Goal: Transaction & Acquisition: Obtain resource

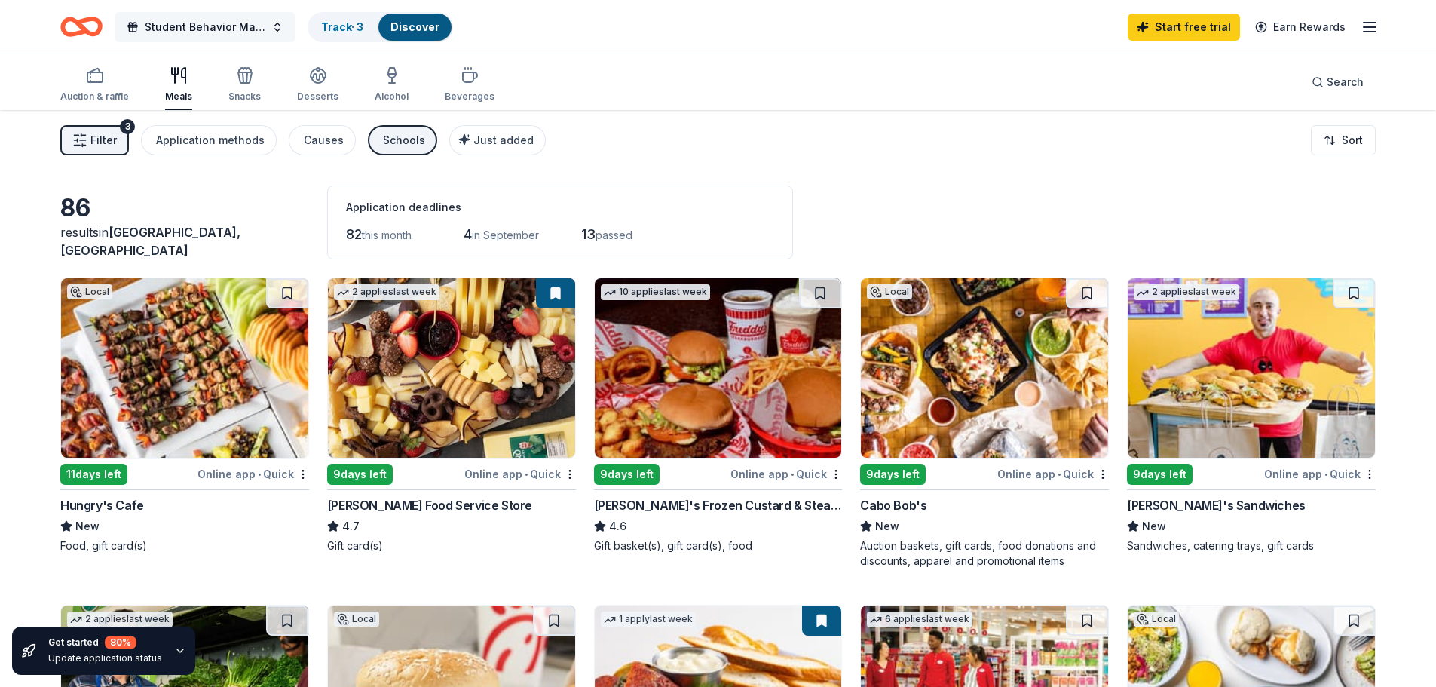
click at [233, 30] on span "Student Behavior Matrix Program" at bounding box center [205, 27] width 121 height 18
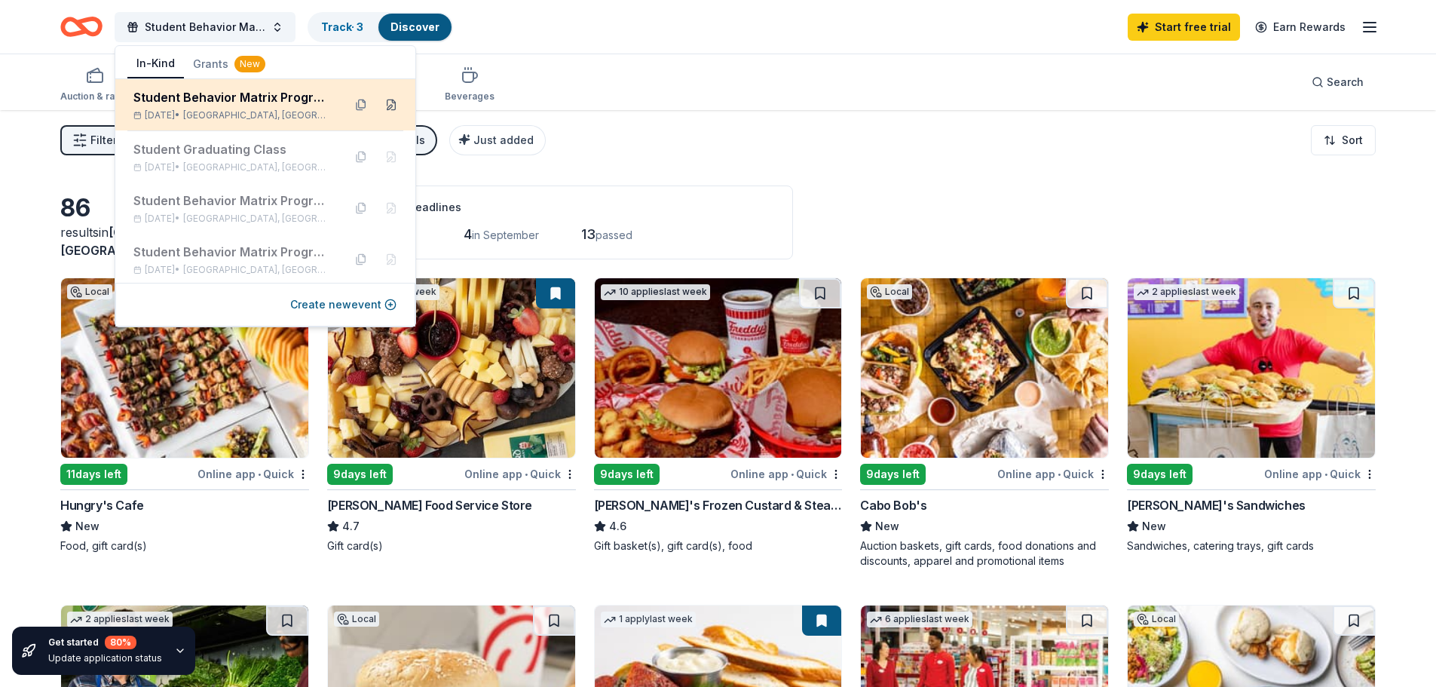
click at [379, 107] on button at bounding box center [391, 105] width 24 height 24
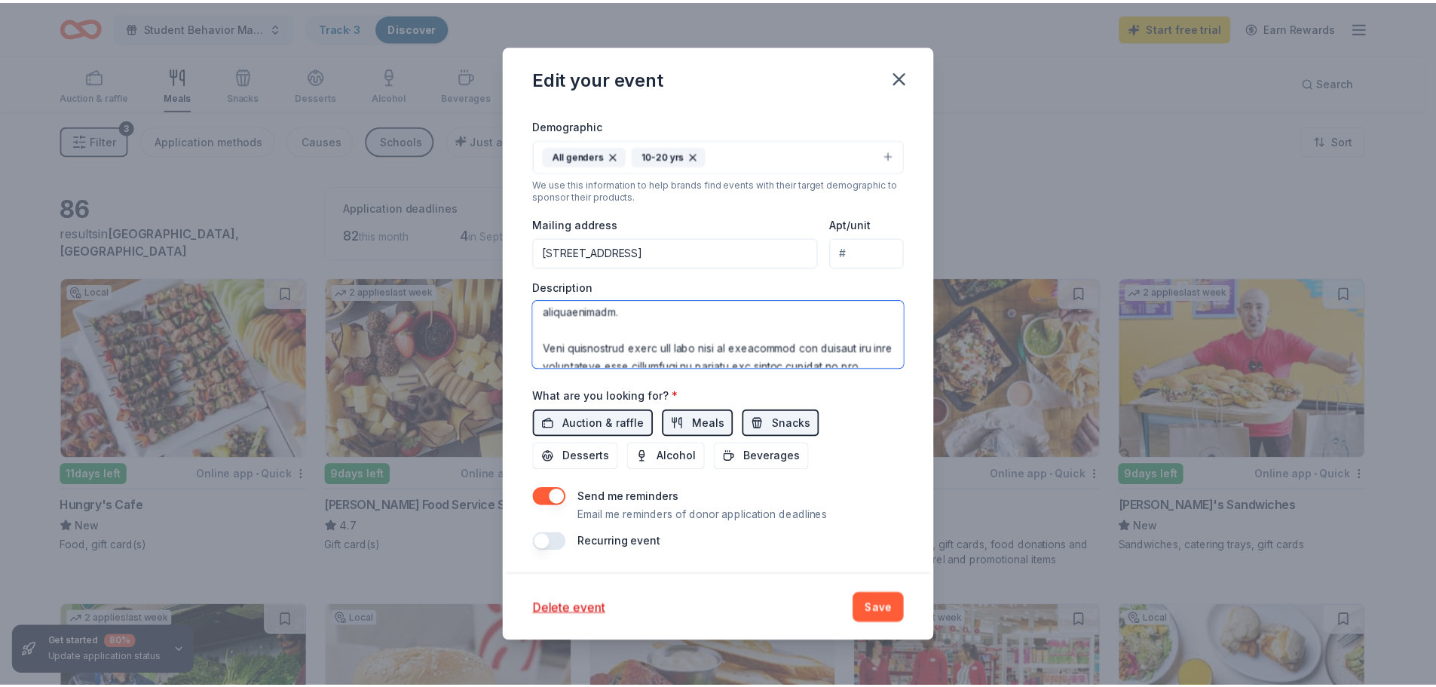
scroll to position [489, 0]
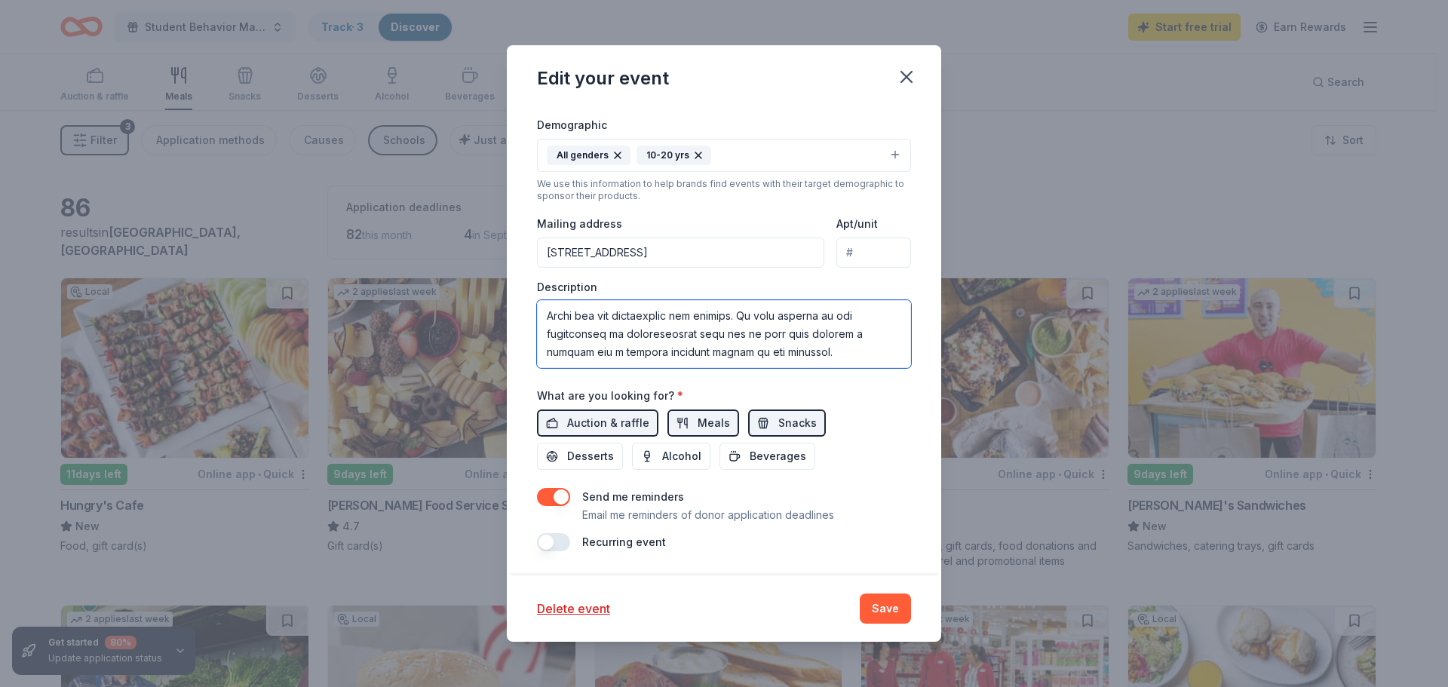
drag, startPoint x: 545, startPoint y: 315, endPoint x: 833, endPoint y: 361, distance: 291.7
click at [833, 361] on textarea at bounding box center [724, 334] width 374 height 68
click at [914, 75] on icon "button" at bounding box center [906, 76] width 21 height 21
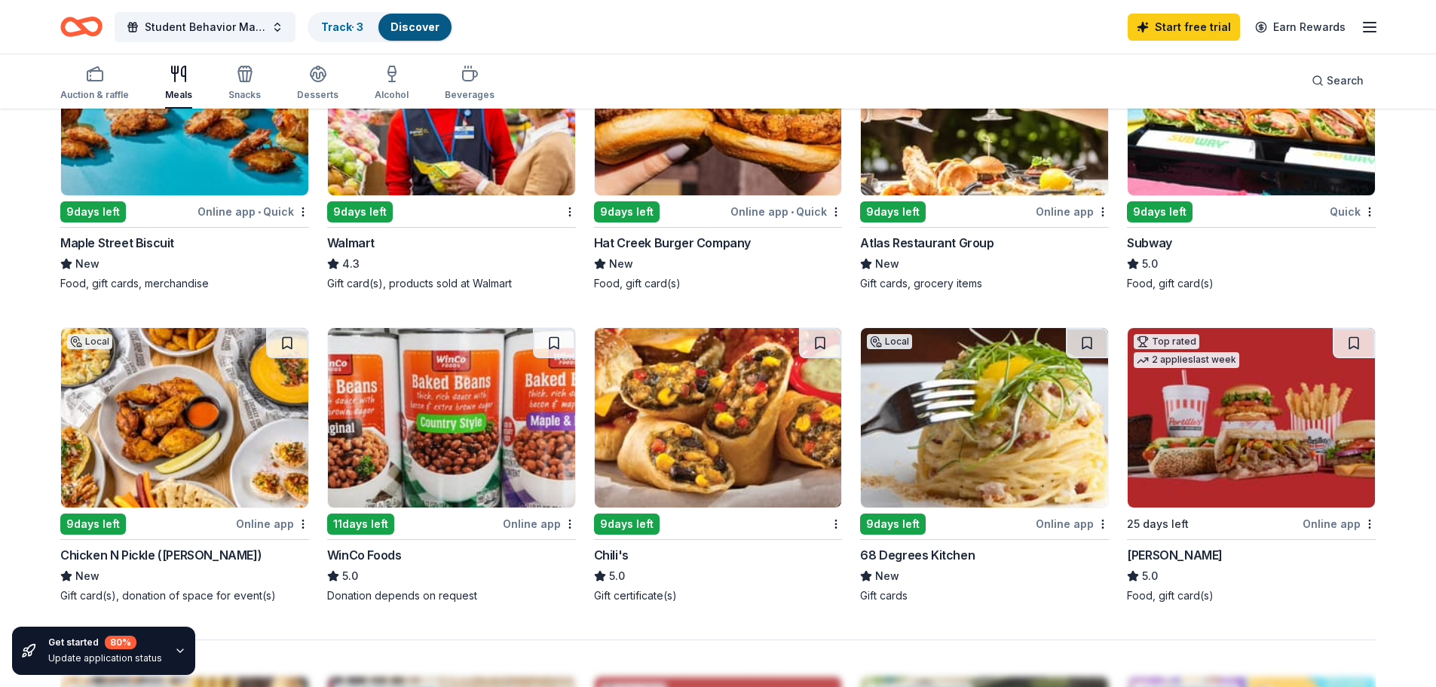
scroll to position [980, 0]
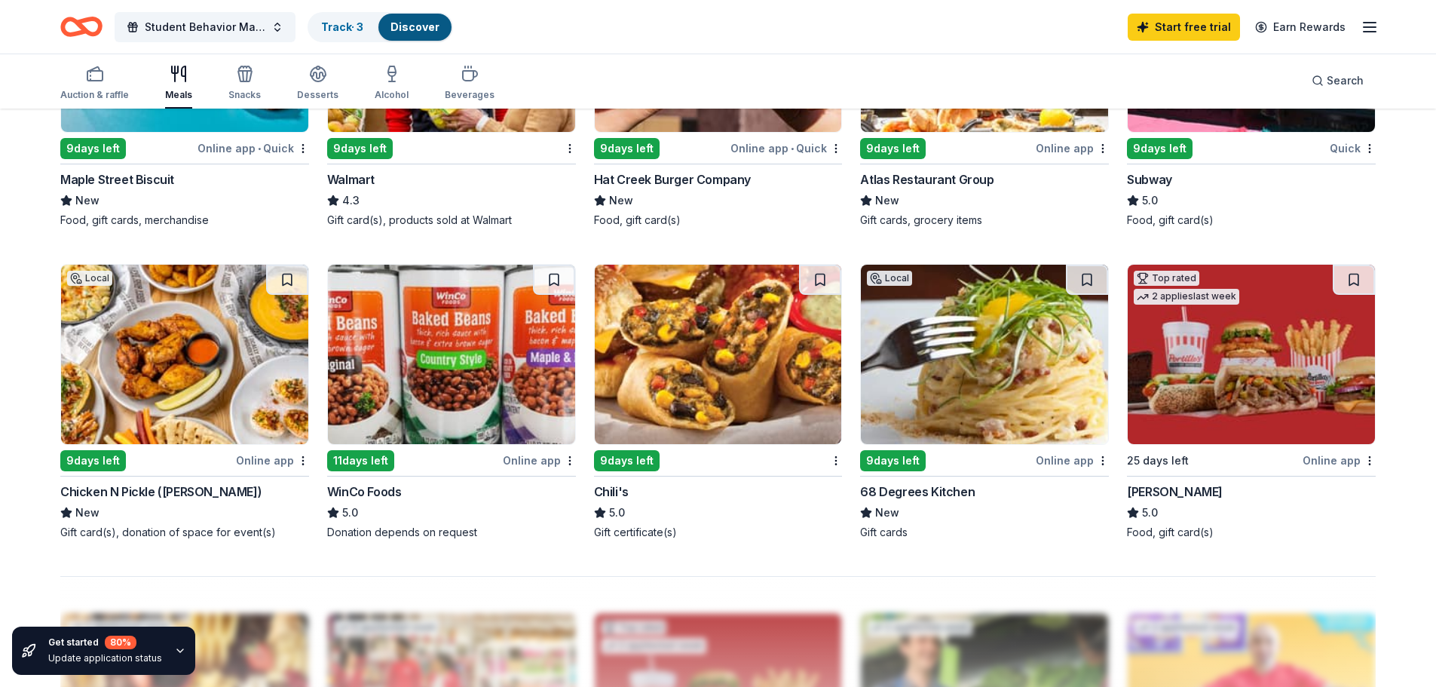
click at [736, 386] on img at bounding box center [718, 354] width 247 height 179
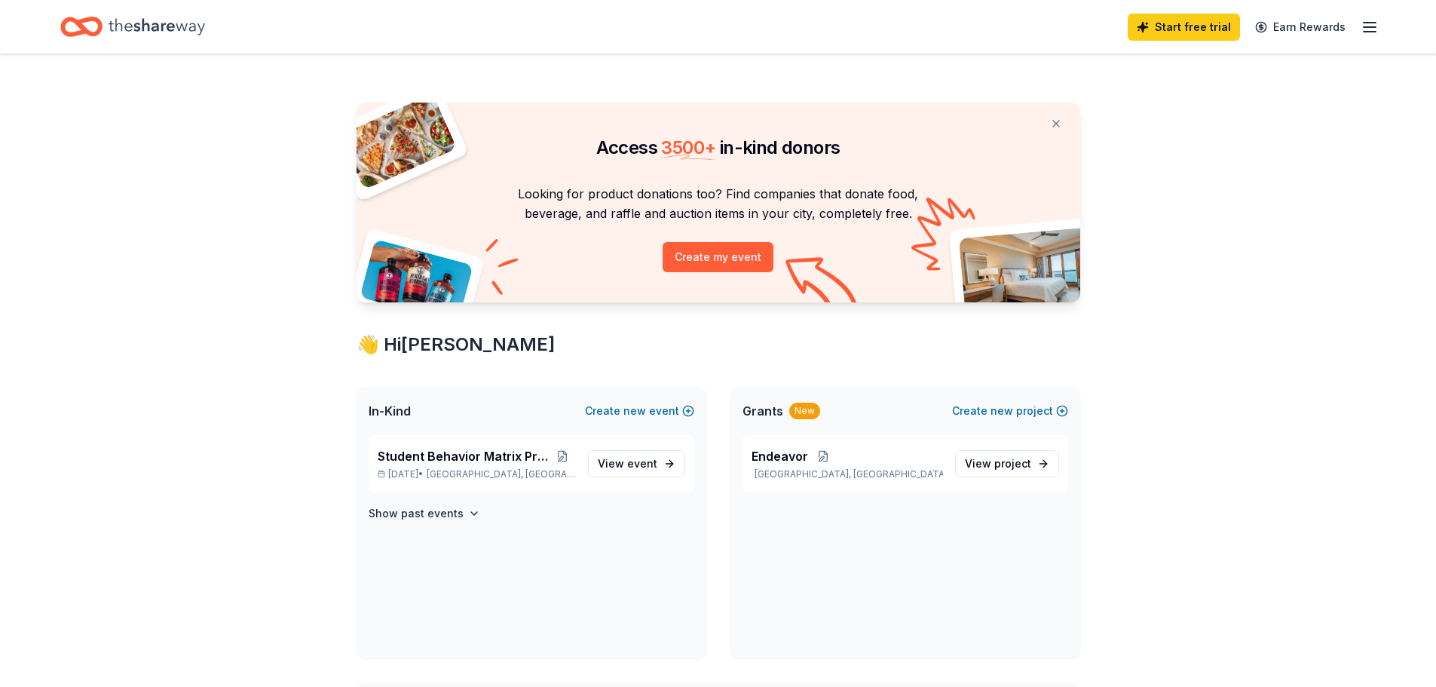
scroll to position [440, 0]
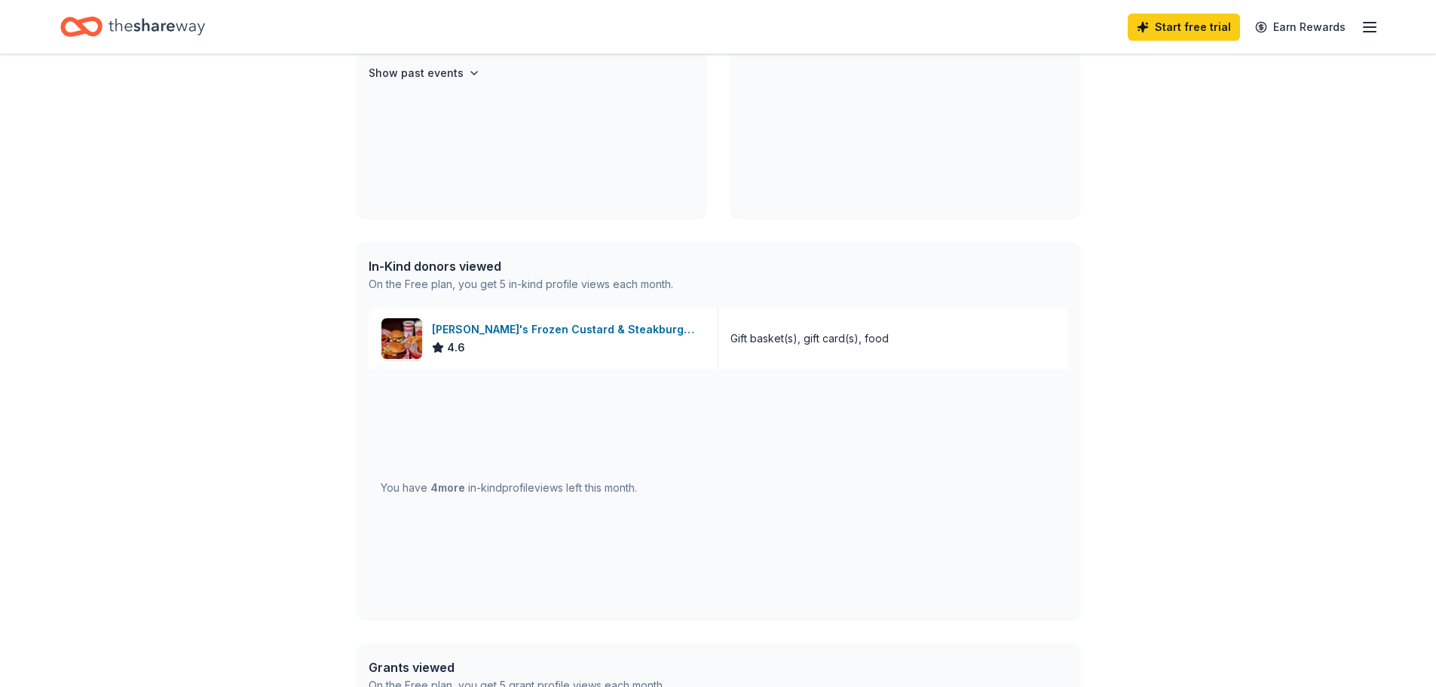
click at [1114, 477] on div "Access 3500 + in-kind donors Looking for product donations too? Find companies …" at bounding box center [718, 341] width 1436 height 1454
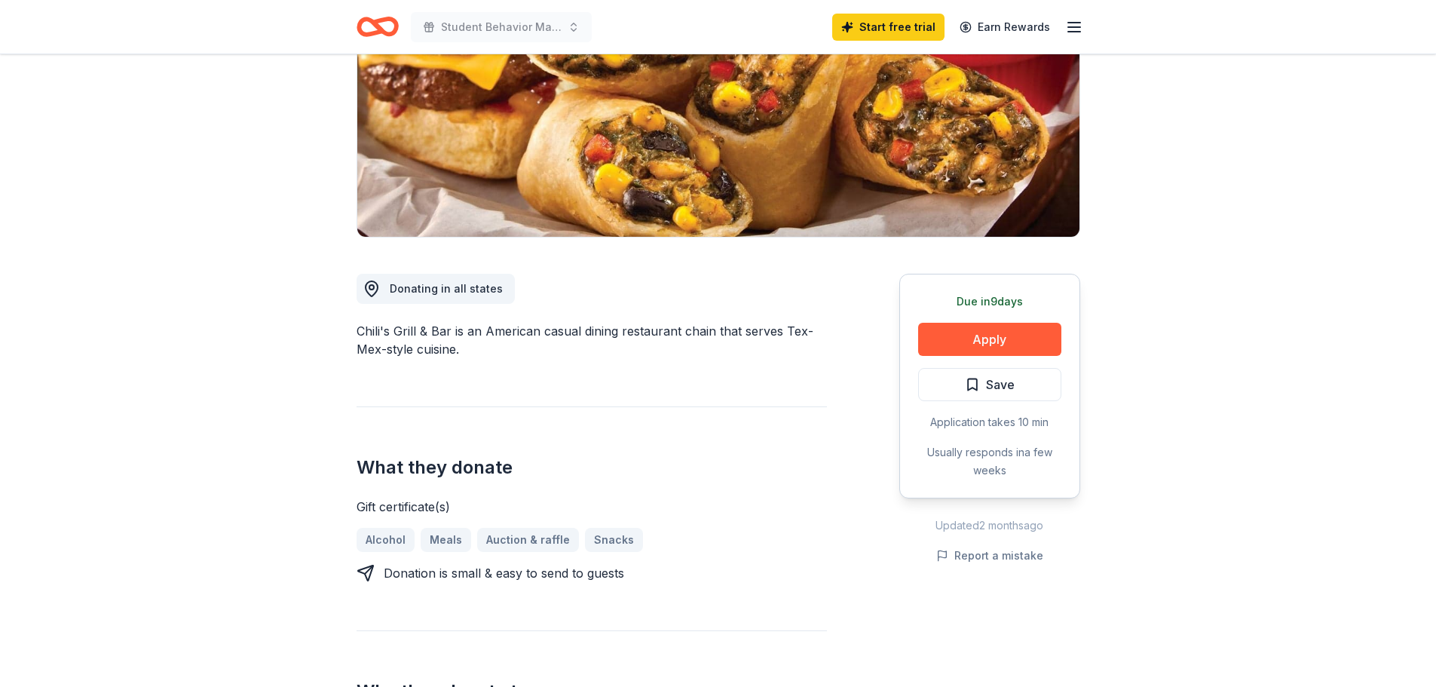
scroll to position [226, 0]
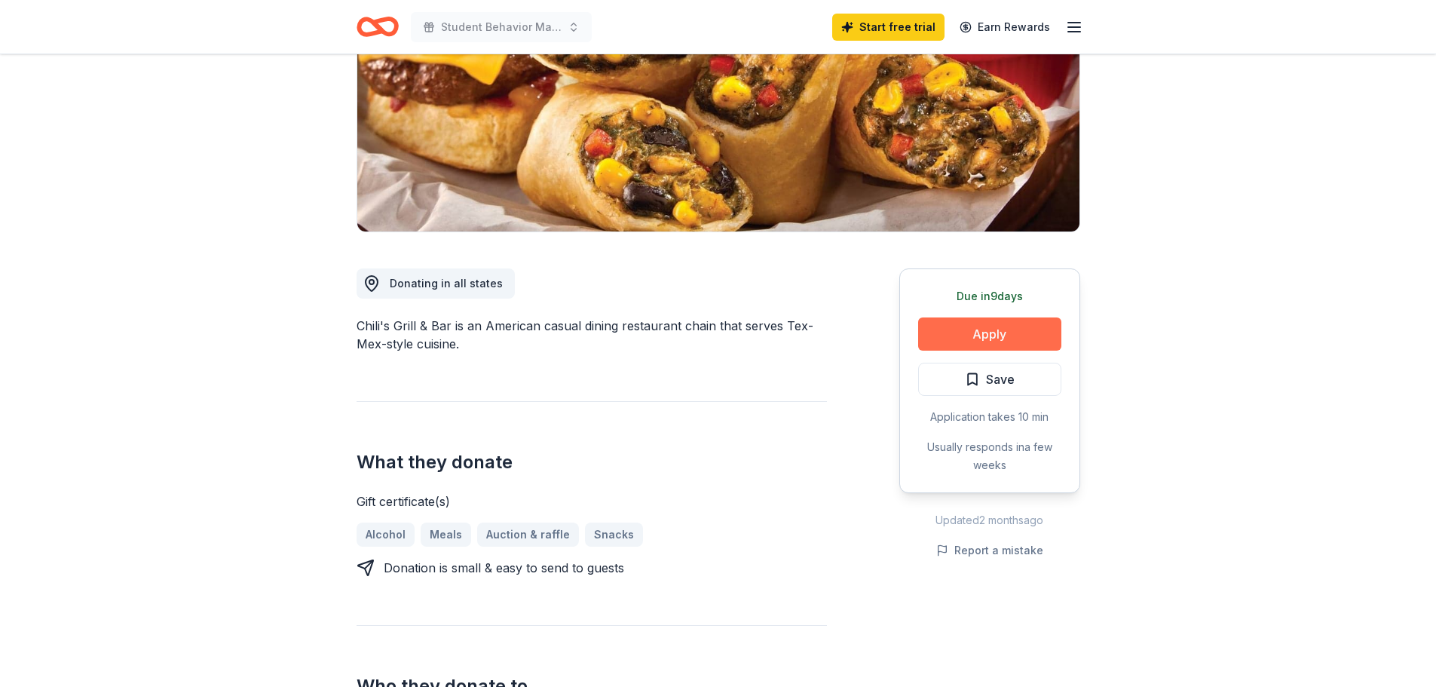
click at [1012, 333] on button "Apply" at bounding box center [989, 333] width 143 height 33
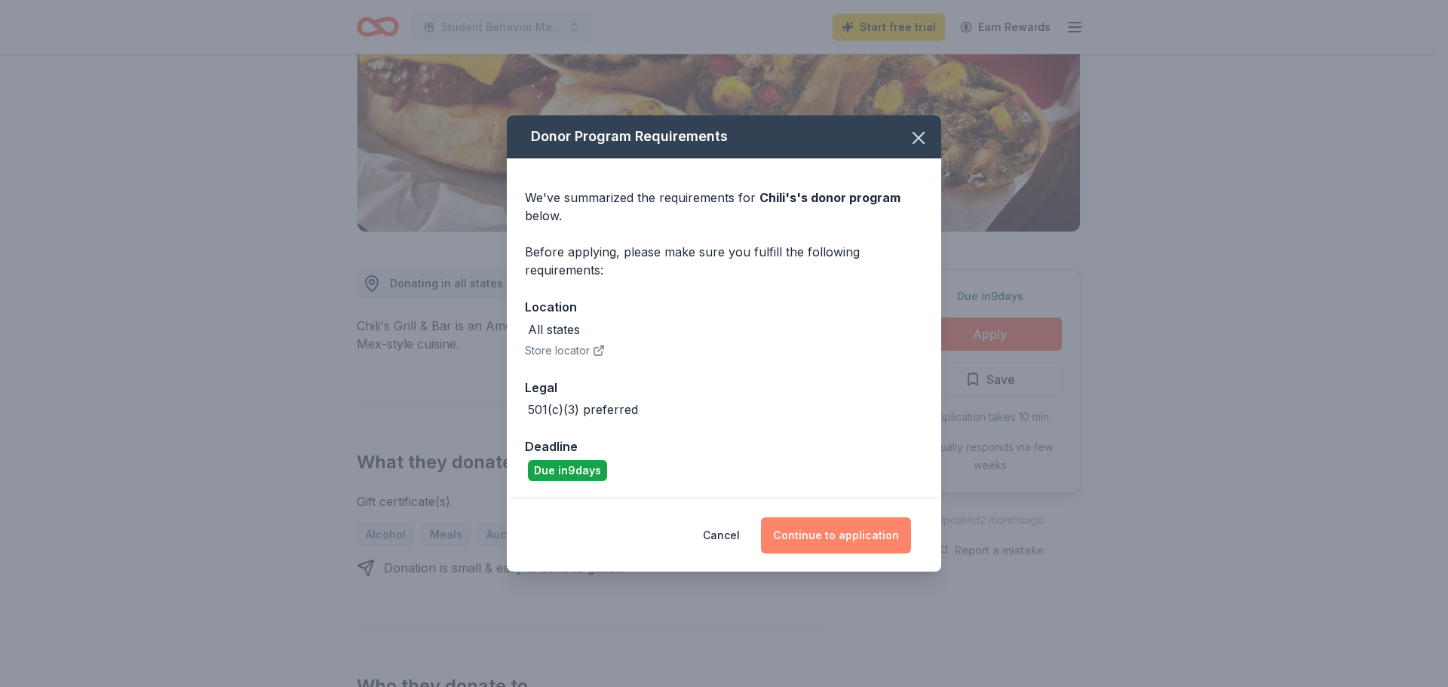
click at [859, 537] on button "Continue to application" at bounding box center [836, 535] width 150 height 36
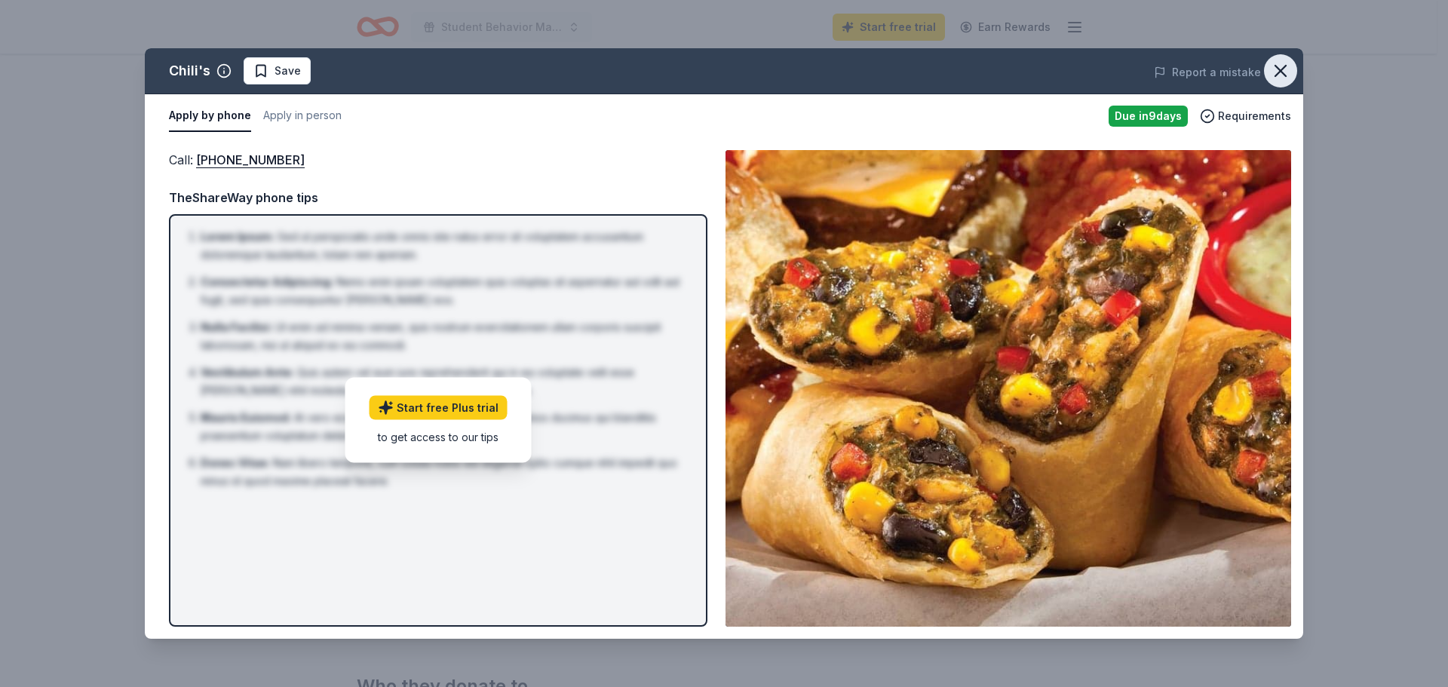
click at [1280, 72] on icon "button" at bounding box center [1280, 71] width 11 height 11
